Goal: Task Accomplishment & Management: Use online tool/utility

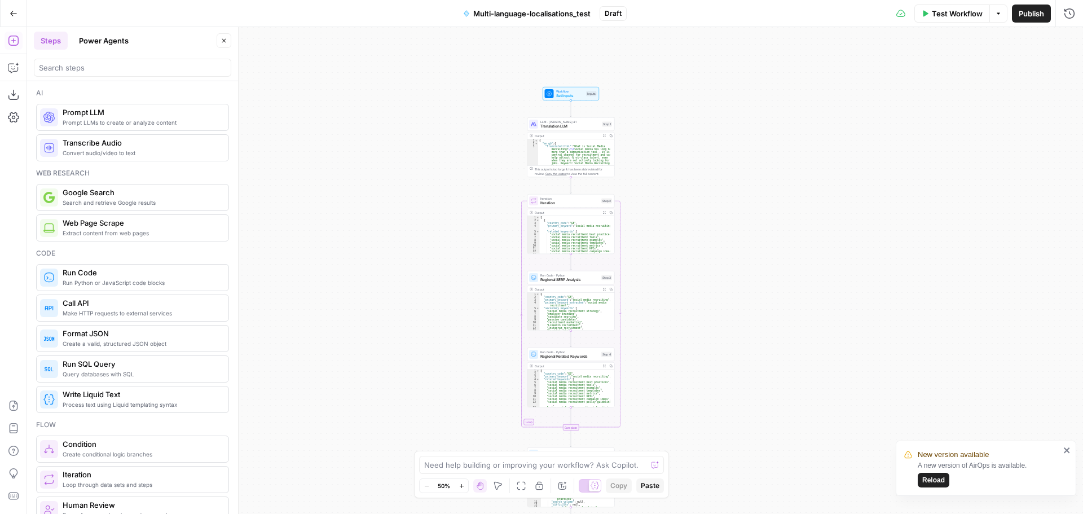
click at [934, 480] on span "Reload" at bounding box center [933, 480] width 23 height 10
